Goal: Task Accomplishment & Management: Use online tool/utility

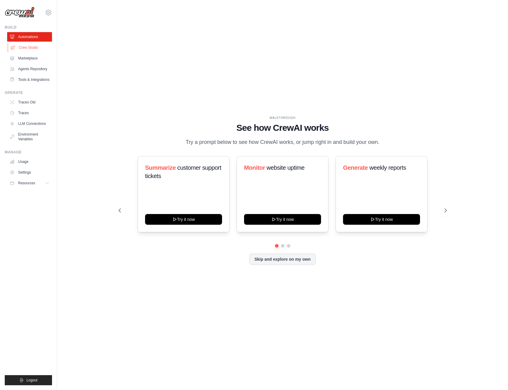
click at [29, 46] on link "Crew Studio" at bounding box center [30, 48] width 45 height 10
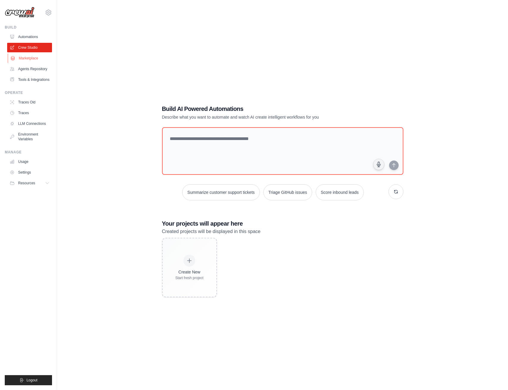
click at [26, 60] on link "Marketplace" at bounding box center [30, 58] width 45 height 10
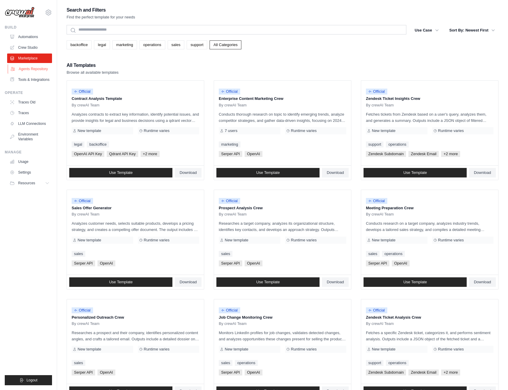
click at [26, 69] on link "Agents Repository" at bounding box center [30, 69] width 45 height 10
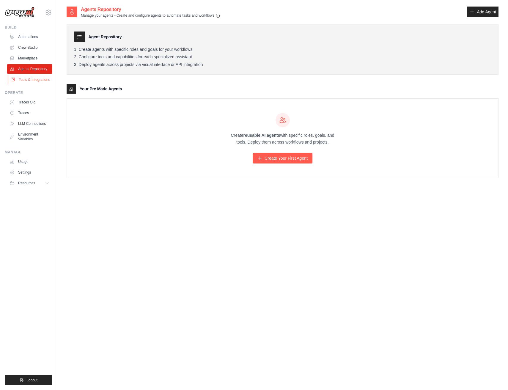
click at [23, 82] on link "Tools & Integrations" at bounding box center [30, 80] width 45 height 10
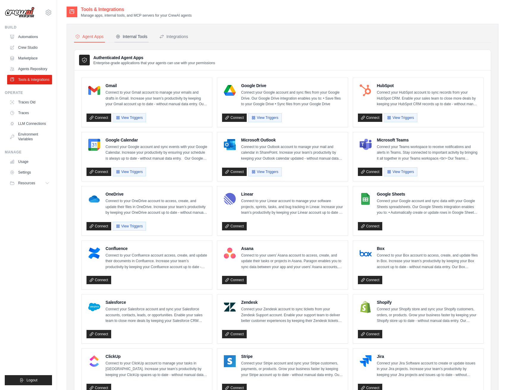
click at [133, 38] on div "Internal Tools" at bounding box center [132, 37] width 32 height 6
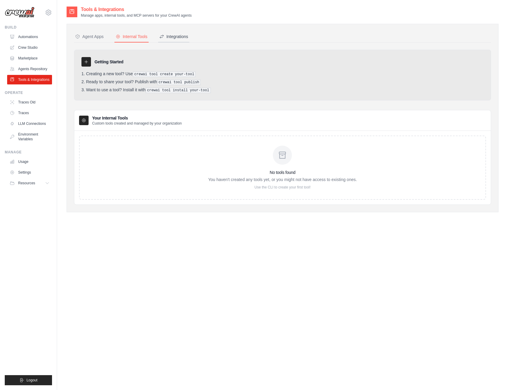
click at [170, 33] on button "Integrations" at bounding box center [173, 36] width 31 height 11
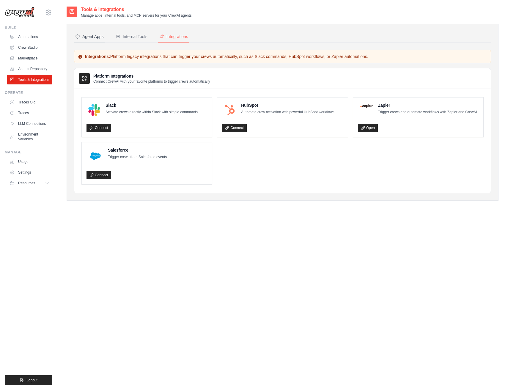
click at [92, 34] on div "Agent Apps" at bounding box center [89, 37] width 29 height 6
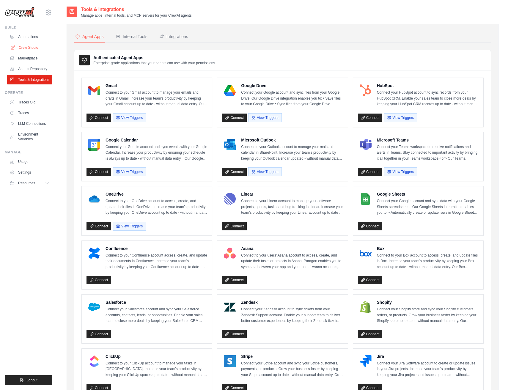
click at [27, 48] on link "Crew Studio" at bounding box center [30, 48] width 45 height 10
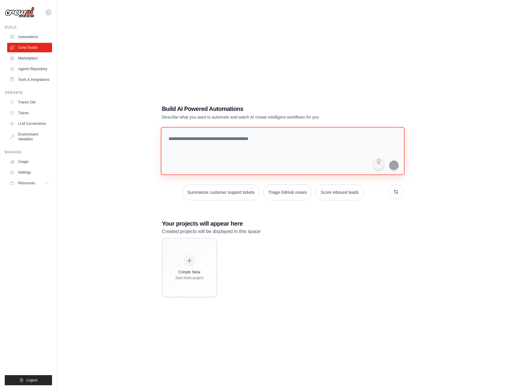
click at [298, 140] on textarea at bounding box center [282, 151] width 244 height 48
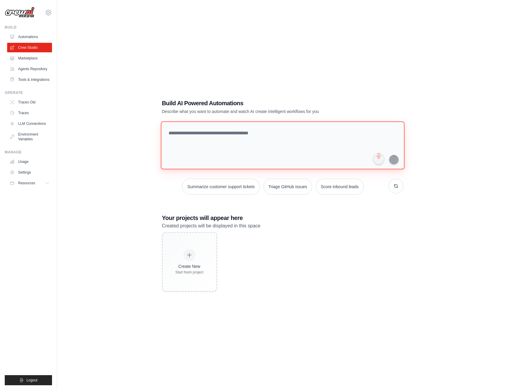
scroll to position [7, 0]
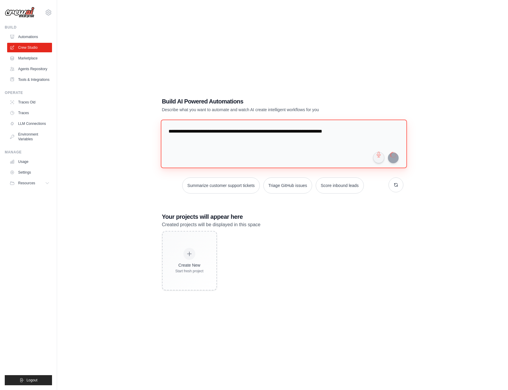
type textarea "**********"
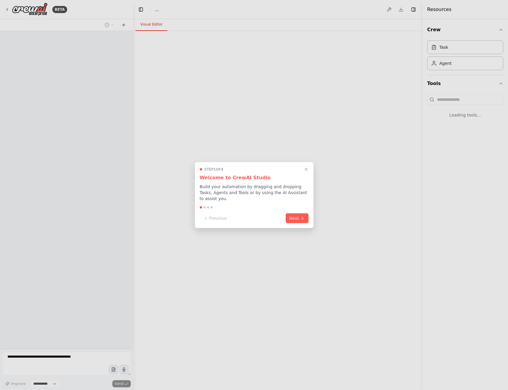
select select "****"
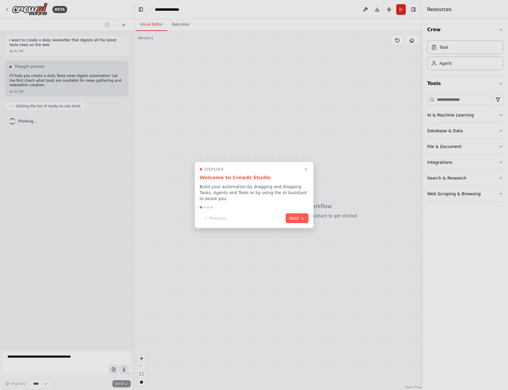
click at [303, 218] on button "Next" at bounding box center [296, 218] width 23 height 10
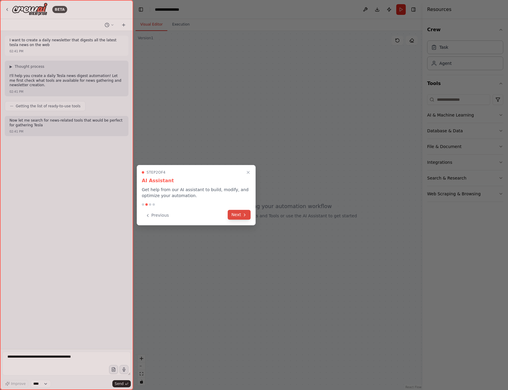
click at [241, 215] on button "Next" at bounding box center [238, 215] width 23 height 10
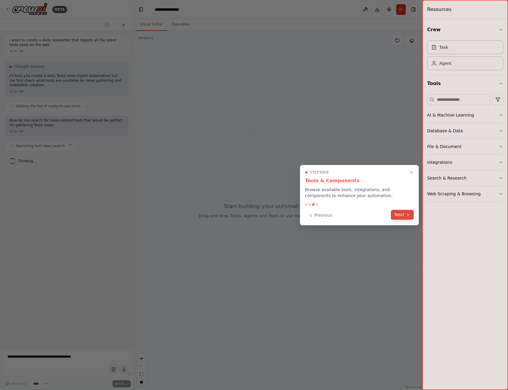
click at [399, 213] on button "Next" at bounding box center [402, 215] width 23 height 10
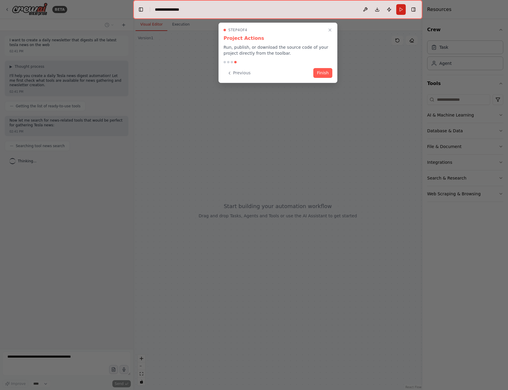
click at [324, 67] on div "Step 4 of 4 Project Actions Run, publish, or download the source code of your p…" at bounding box center [277, 53] width 119 height 60
click at [322, 73] on button "Finish" at bounding box center [322, 72] width 19 height 10
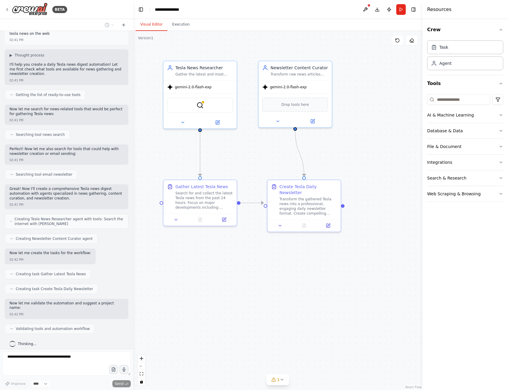
scroll to position [26, 0]
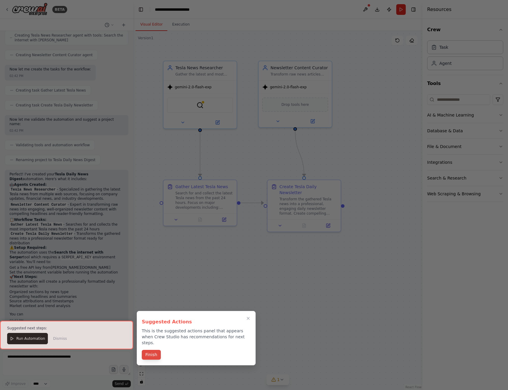
click at [153, 350] on button "Finish" at bounding box center [151, 355] width 19 height 10
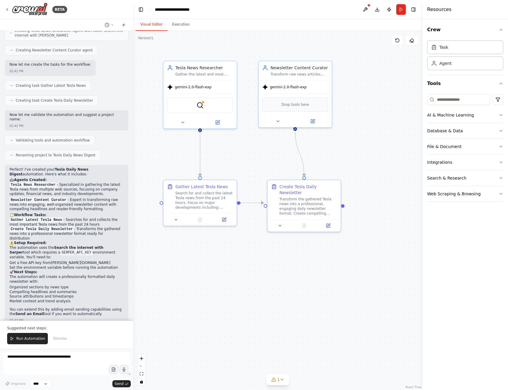
scroll to position [204, 0]
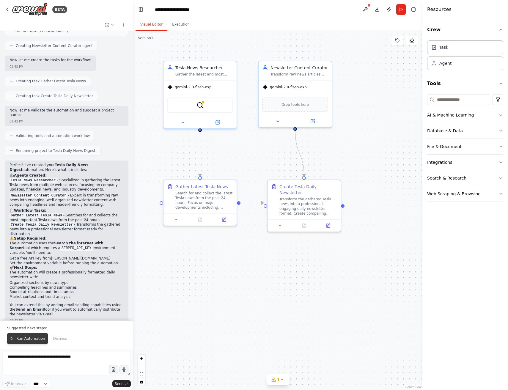
click at [33, 333] on button "Run Automation" at bounding box center [27, 338] width 41 height 11
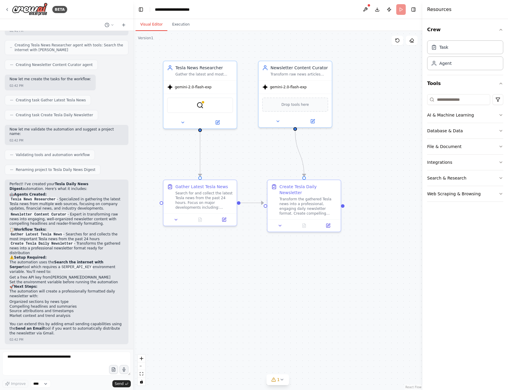
scroll to position [176, 0]
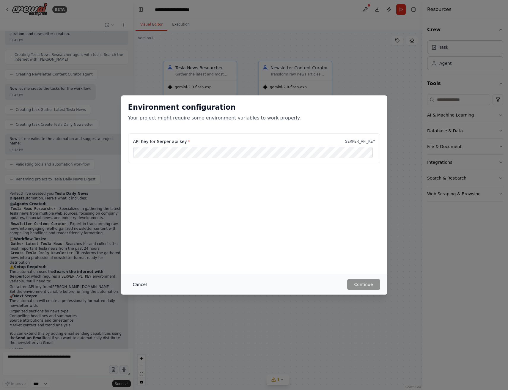
click at [140, 283] on button "Cancel" at bounding box center [139, 284] width 23 height 11
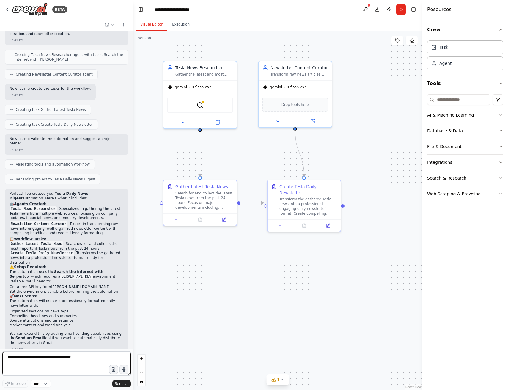
click at [78, 357] on textarea at bounding box center [66, 363] width 128 height 24
type textarea "**********"
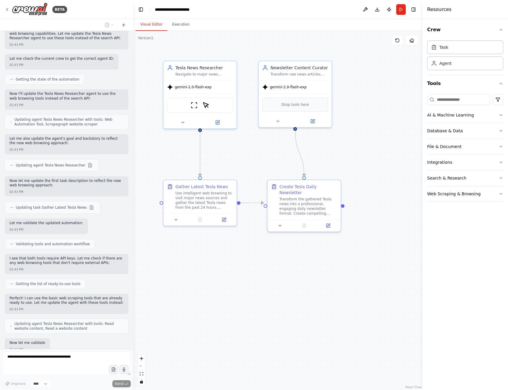
scroll to position [664, 0]
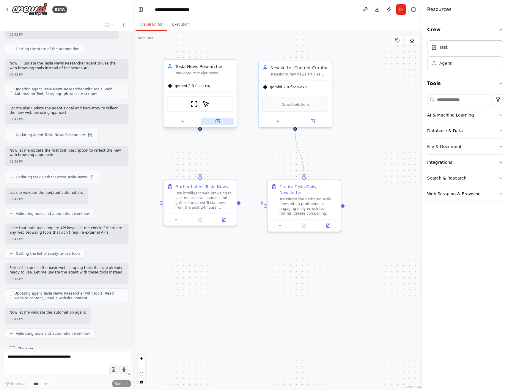
click at [216, 120] on icon at bounding box center [218, 121] width 4 height 4
click at [218, 121] on icon at bounding box center [218, 121] width 4 height 4
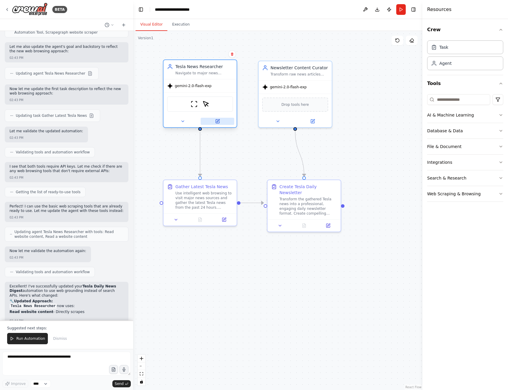
click at [212, 121] on button at bounding box center [217, 121] width 34 height 7
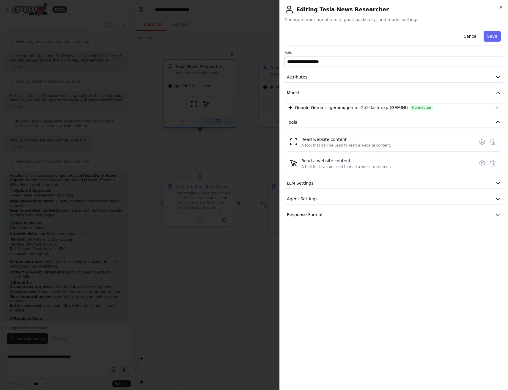
scroll to position [841, 0]
click at [318, 184] on button "LLM Settings" at bounding box center [393, 183] width 219 height 11
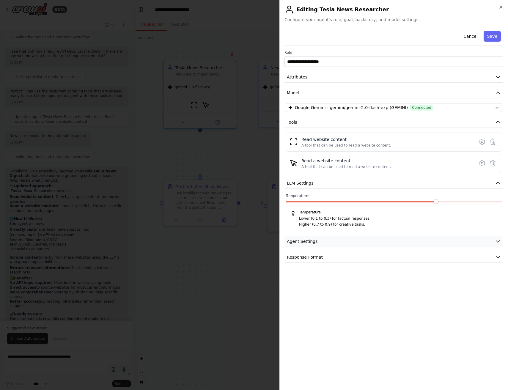
click at [314, 245] on button "Agent Settings" at bounding box center [393, 241] width 219 height 11
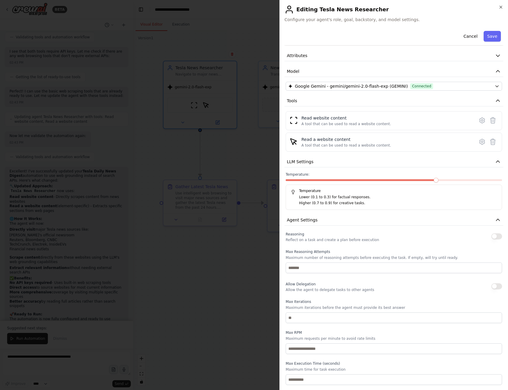
scroll to position [42, 0]
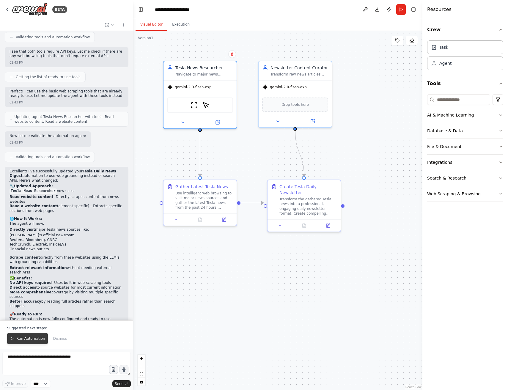
click at [17, 337] on span "Run Automation" at bounding box center [30, 338] width 29 height 5
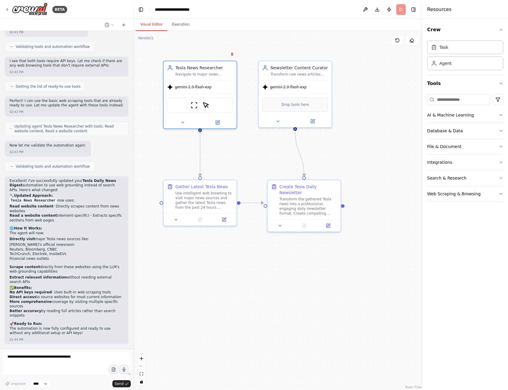
scroll to position [812, 0]
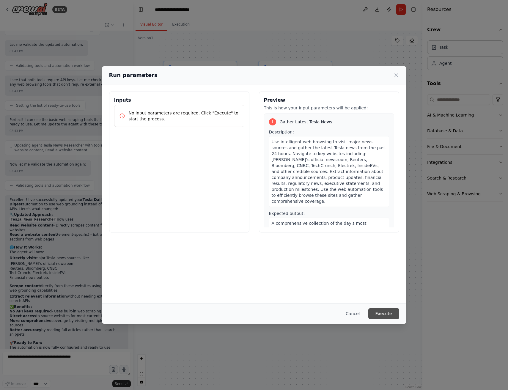
click at [381, 310] on button "Execute" at bounding box center [383, 313] width 31 height 11
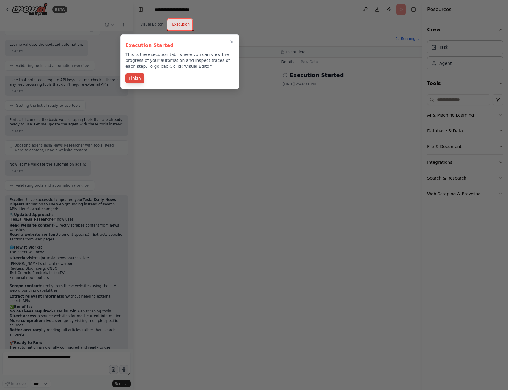
click at [135, 78] on button "Finish" at bounding box center [134, 78] width 19 height 10
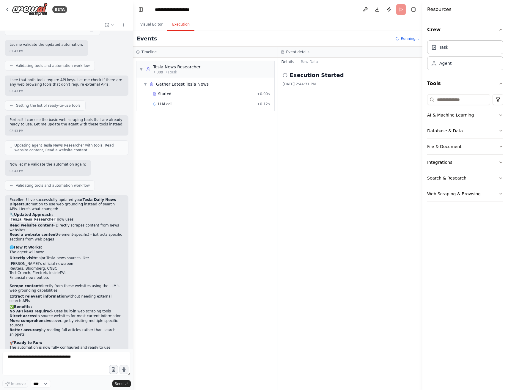
scroll to position [841, 0]
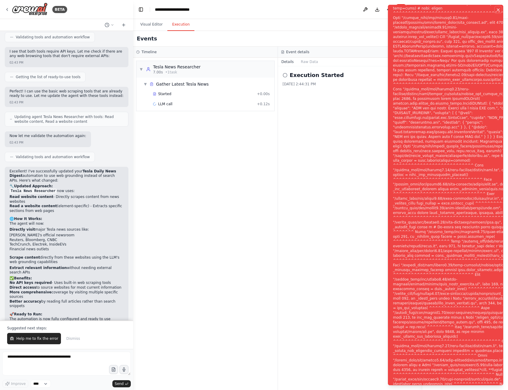
click at [500, 11] on button "Notifications (F8)" at bounding box center [497, 9] width 7 height 7
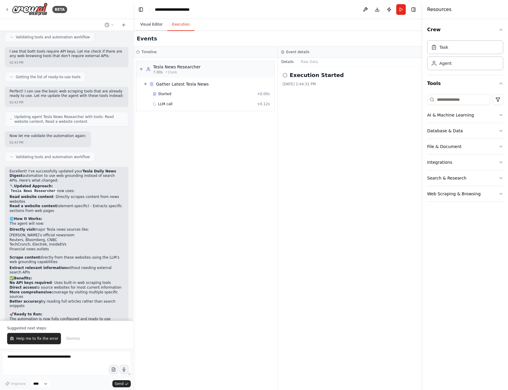
click at [148, 20] on button "Visual Editor" at bounding box center [151, 24] width 32 height 12
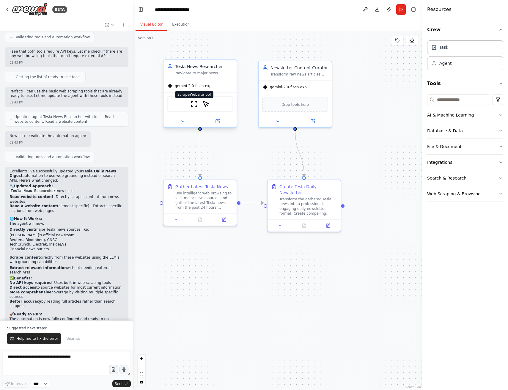
click at [197, 106] on img at bounding box center [193, 103] width 7 height 7
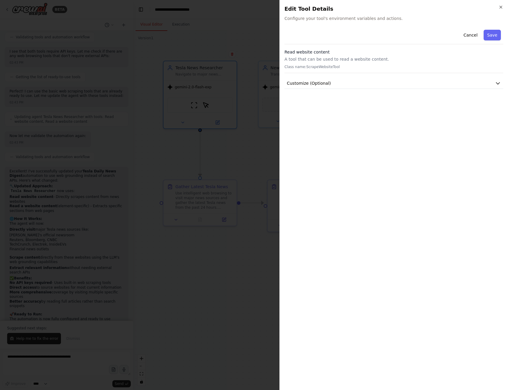
click at [504, 9] on div "Close Edit Tool Details Configure your tool's environment variables and actions…" at bounding box center [393, 195] width 228 height 390
click at [499, 7] on icon "button" at bounding box center [500, 7] width 5 height 5
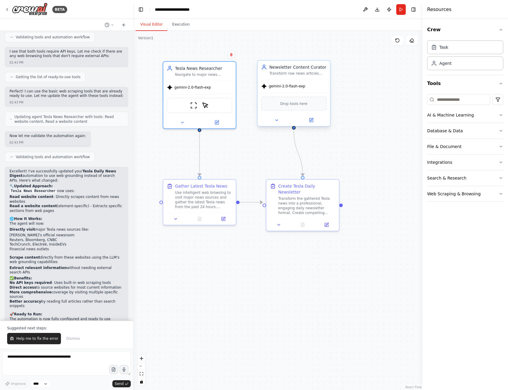
click at [296, 105] on span "Drop tools here" at bounding box center [293, 104] width 27 height 6
click at [294, 106] on span "Drop tools here" at bounding box center [293, 104] width 27 height 6
click at [317, 120] on button at bounding box center [310, 119] width 33 height 7
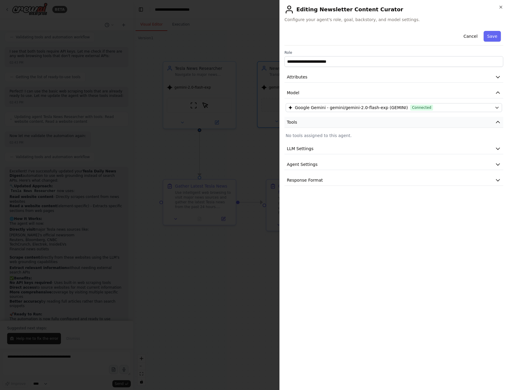
click at [499, 123] on icon "button" at bounding box center [497, 122] width 6 height 6
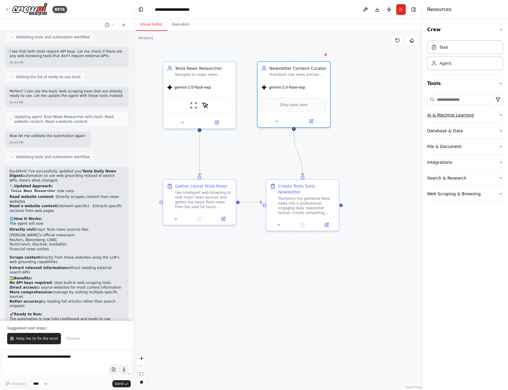
click at [453, 120] on button "AI & Machine Learning" at bounding box center [465, 114] width 76 height 15
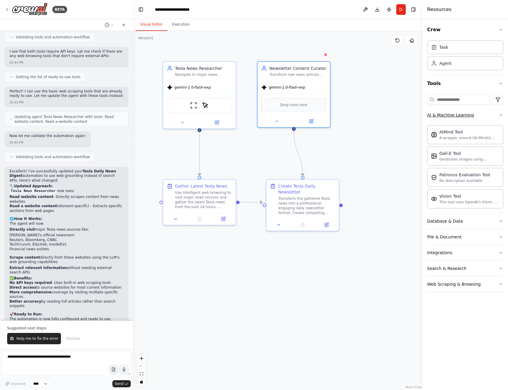
click at [453, 120] on button "AI & Machine Learning" at bounding box center [465, 114] width 76 height 15
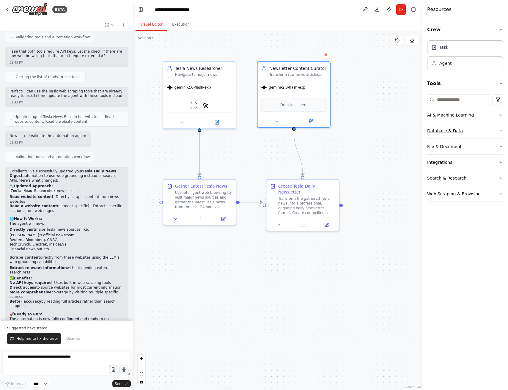
click at [446, 135] on button "Database & Data" at bounding box center [465, 130] width 76 height 15
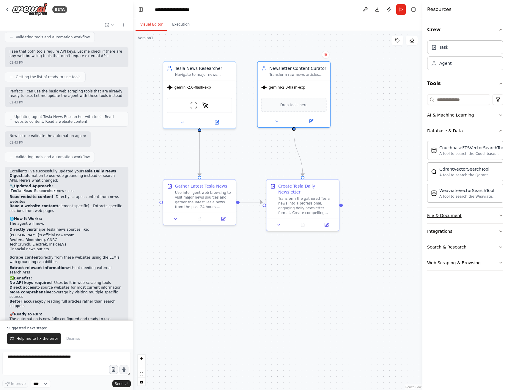
click at [446, 216] on div "File & Document" at bounding box center [444, 215] width 34 height 6
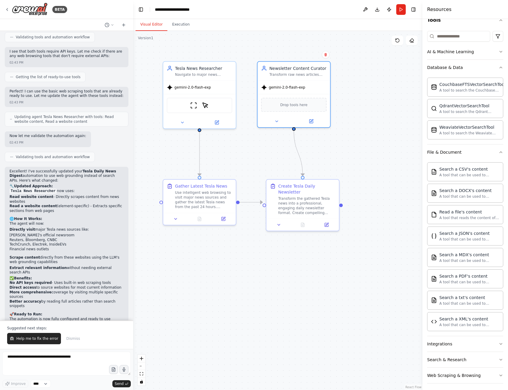
scroll to position [66, 0]
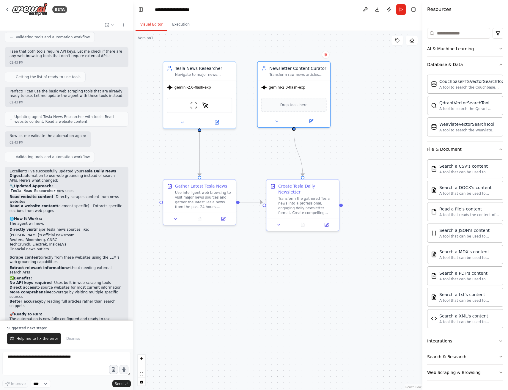
click at [440, 155] on button "File & Document" at bounding box center [465, 148] width 76 height 15
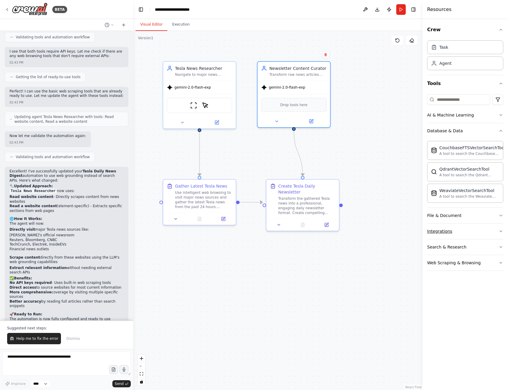
click at [437, 229] on div "Integrations" at bounding box center [439, 231] width 25 height 6
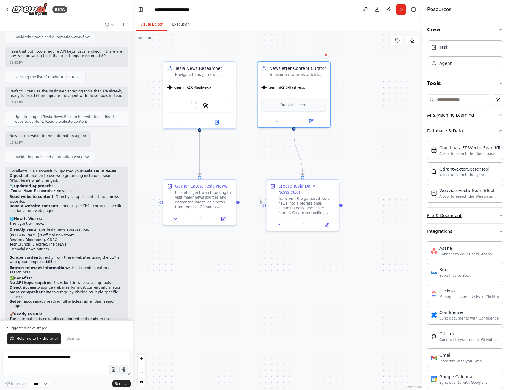
scroll to position [2, 0]
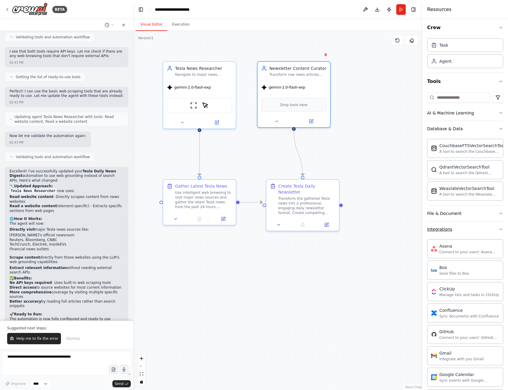
click at [440, 224] on button "Integrations" at bounding box center [465, 228] width 76 height 15
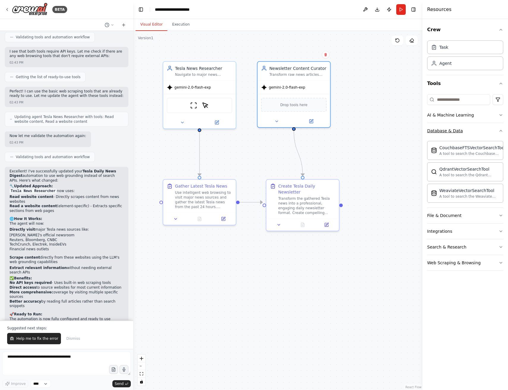
click at [439, 135] on button "Database & Data" at bounding box center [465, 130] width 76 height 15
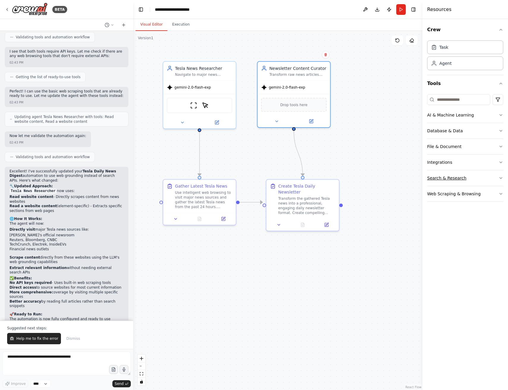
click at [448, 177] on div "Search & Research" at bounding box center [446, 178] width 39 height 6
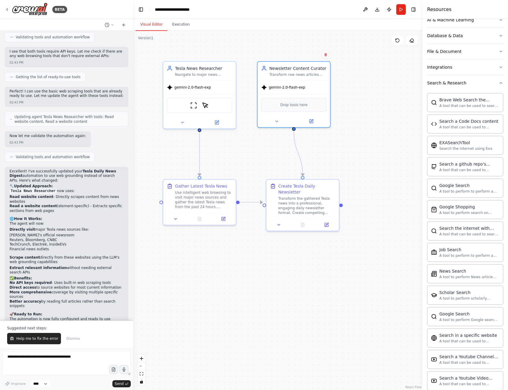
scroll to position [95, 0]
click at [47, 339] on span "Help me to fix the error" at bounding box center [37, 338] width 42 height 5
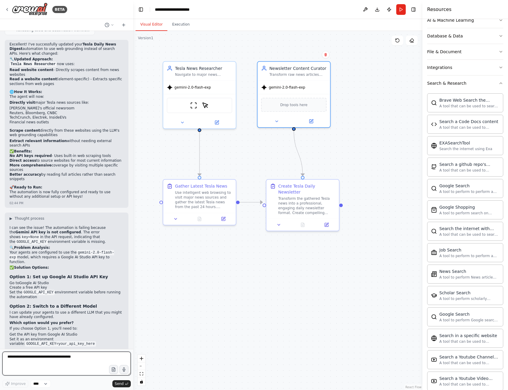
scroll to position [978, 0]
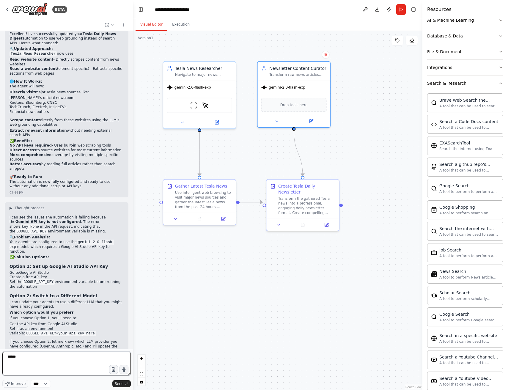
type textarea "******"
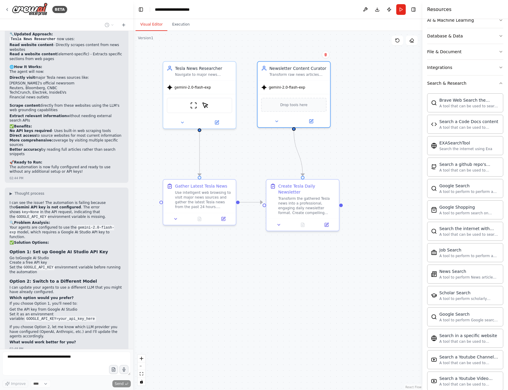
scroll to position [1014, 0]
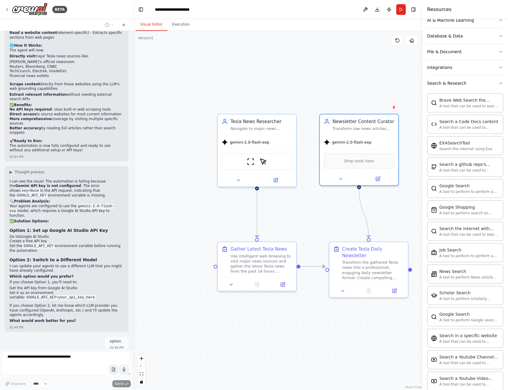
drag, startPoint x: 247, startPoint y: 279, endPoint x: 283, endPoint y: 333, distance: 65.1
click at [302, 347] on div ".deletable-edge-delete-btn { width: 20px; height: 20px; border: 0px solid #ffff…" at bounding box center [277, 210] width 289 height 359
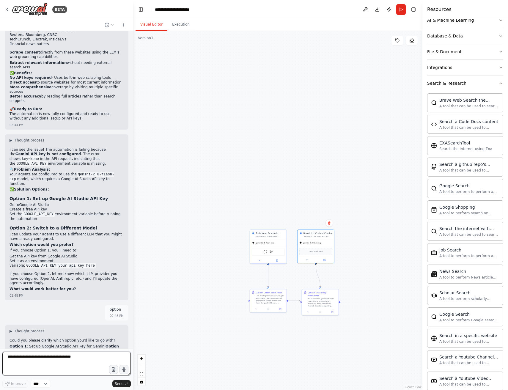
scroll to position [1050, 0]
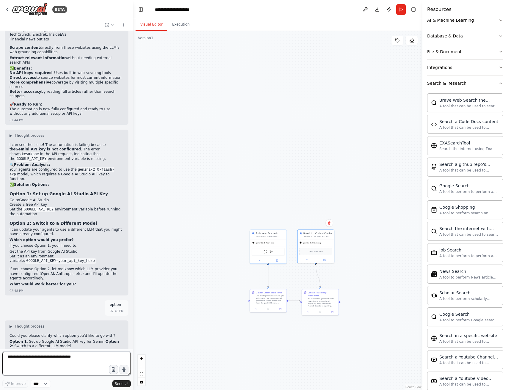
click at [37, 368] on textarea at bounding box center [66, 363] width 128 height 24
type textarea "********"
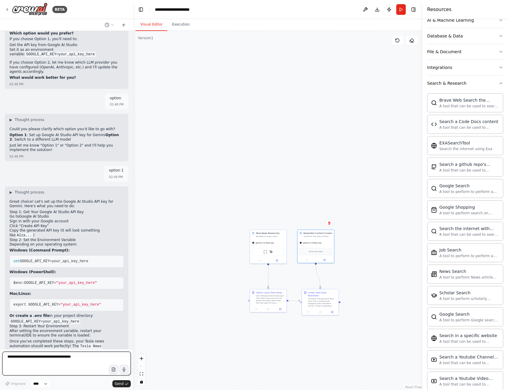
scroll to position [1261, 0]
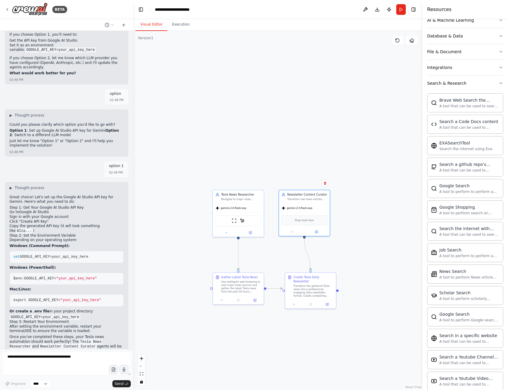
drag, startPoint x: 272, startPoint y: 236, endPoint x: 203, endPoint y: 203, distance: 76.8
click at [206, 205] on div ".deletable-edge-delete-btn { width: 20px; height: 20px; border: 0px solid #ffff…" at bounding box center [277, 210] width 289 height 359
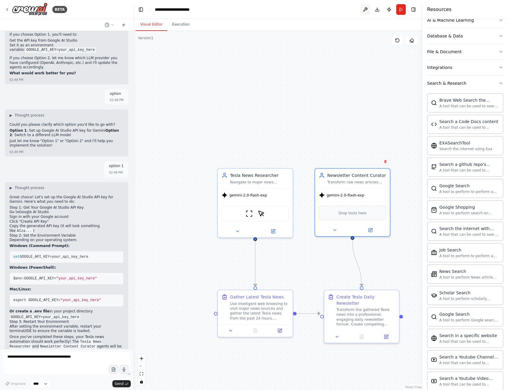
click at [363, 7] on button at bounding box center [365, 9] width 10 height 11
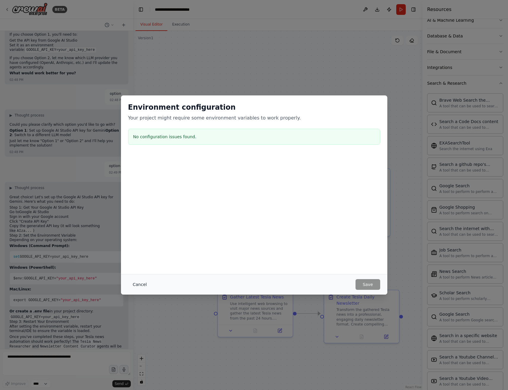
click at [140, 284] on button "Cancel" at bounding box center [139, 284] width 23 height 11
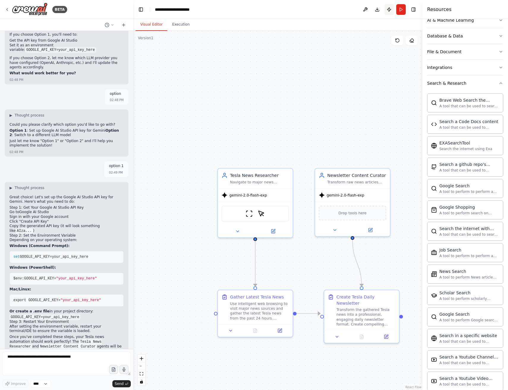
click at [386, 10] on button "Publish" at bounding box center [389, 9] width 10 height 11
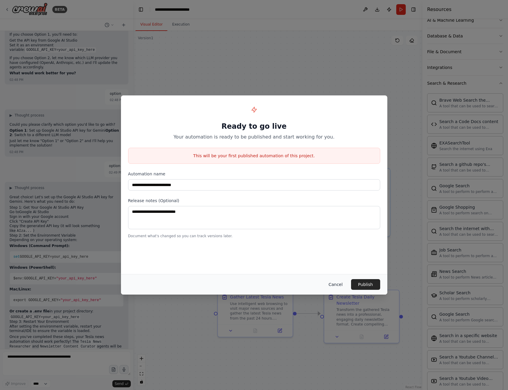
click at [336, 281] on button "Cancel" at bounding box center [334, 284] width 23 height 11
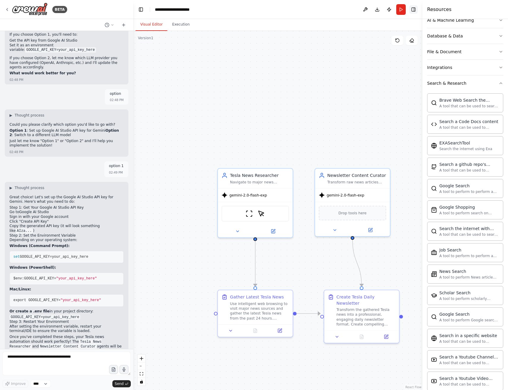
click at [413, 12] on button "Toggle Right Sidebar" at bounding box center [413, 9] width 8 height 8
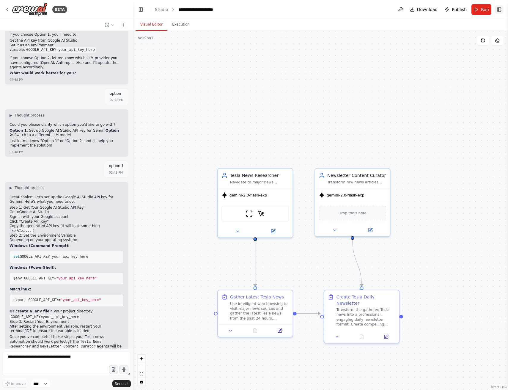
click at [496, 9] on button "Toggle Right Sidebar" at bounding box center [498, 9] width 8 height 8
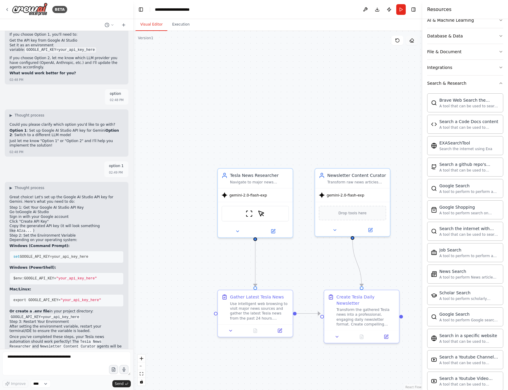
click at [415, 40] on button at bounding box center [411, 41] width 12 height 10
click at [411, 37] on button at bounding box center [411, 41] width 12 height 10
click at [397, 41] on icon at bounding box center [397, 40] width 5 height 5
click at [190, 25] on button "Execution" at bounding box center [180, 24] width 27 height 12
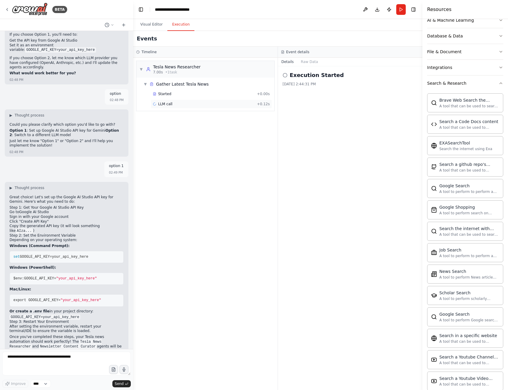
click at [197, 100] on div "LLM call + 0.12s" at bounding box center [211, 103] width 121 height 9
click at [307, 61] on button "Messages" at bounding box center [309, 62] width 25 height 8
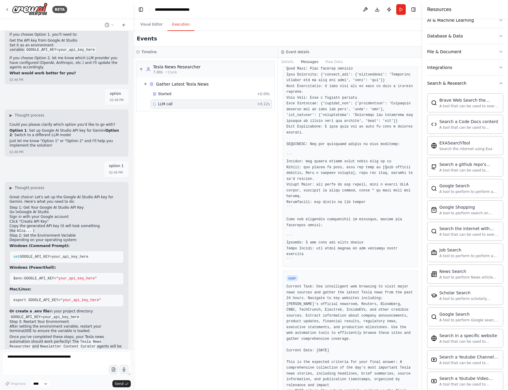
scroll to position [194, 0]
